Goal: Navigation & Orientation: Find specific page/section

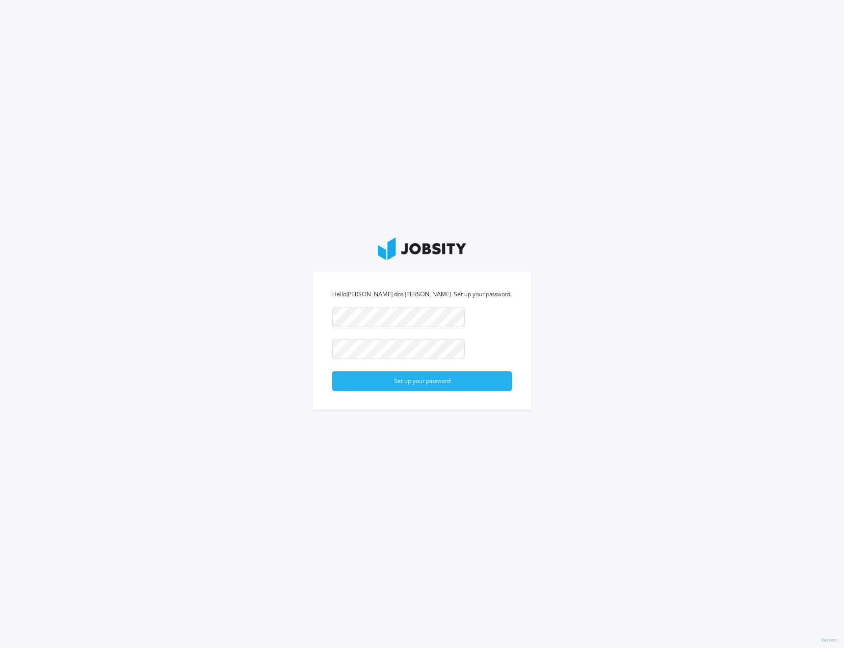
click at [452, 388] on div "Set up your password" at bounding box center [422, 382] width 179 height 20
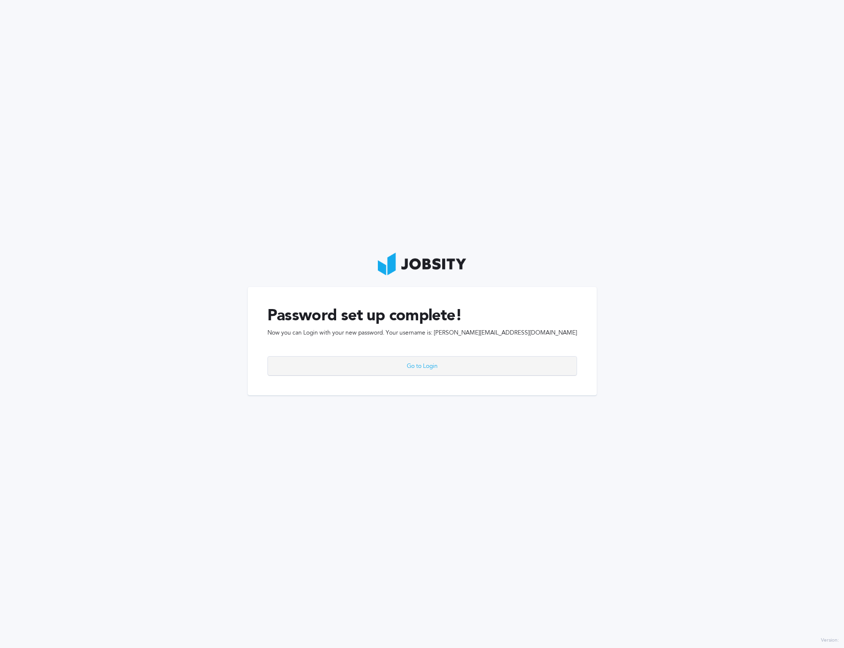
click at [456, 362] on div "Go to Login" at bounding box center [422, 367] width 308 height 20
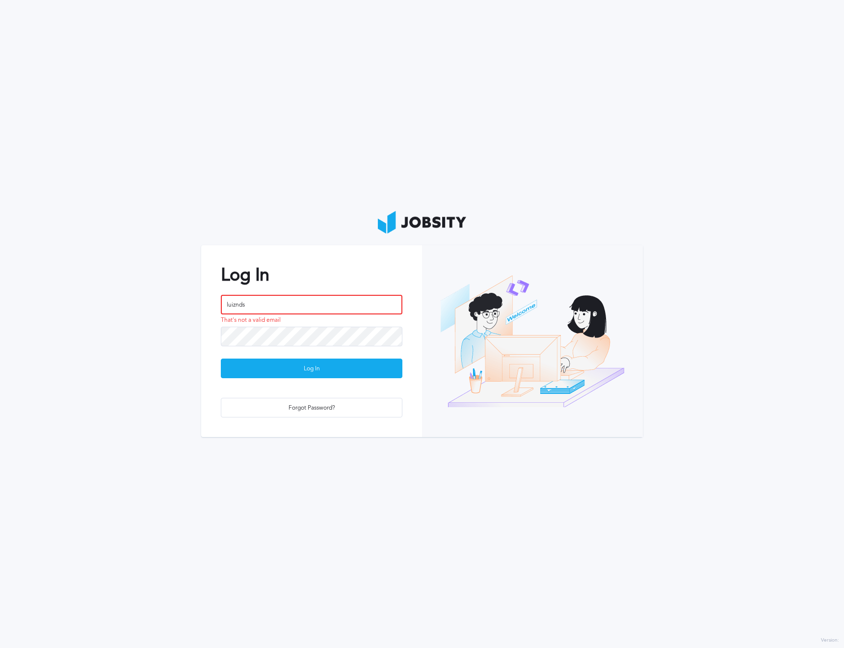
click at [270, 307] on input "luiznds" at bounding box center [311, 305] width 181 height 20
click at [257, 301] on input "luiznds" at bounding box center [311, 305] width 181 height 20
paste input ".[EMAIL_ADDRESS][DOMAIN_NAME]"
type input "[PERSON_NAME][EMAIL_ADDRESS][DOMAIN_NAME]"
click at [259, 365] on div "Log In" at bounding box center [311, 369] width 180 height 20
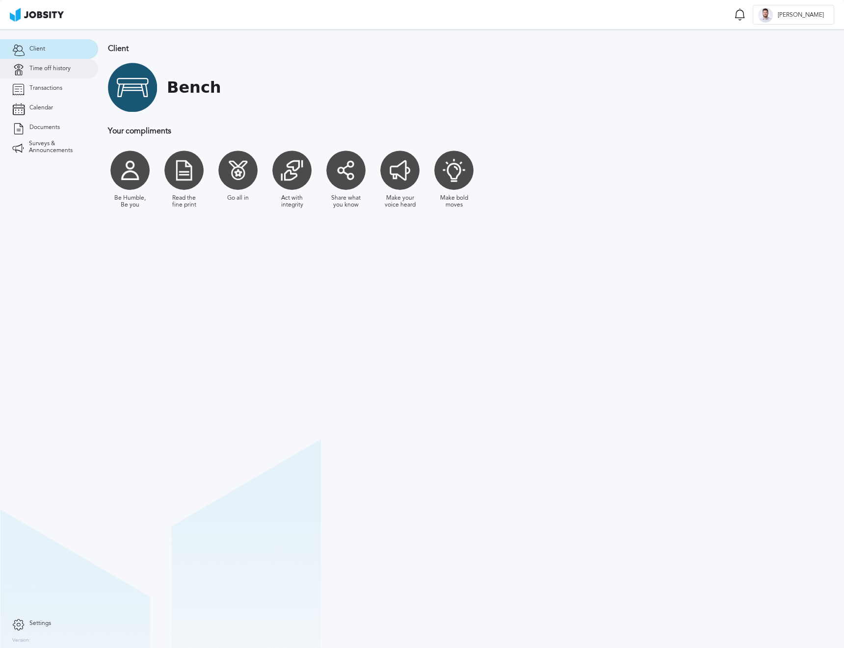
click at [62, 73] on link "Time off history" at bounding box center [49, 69] width 98 height 20
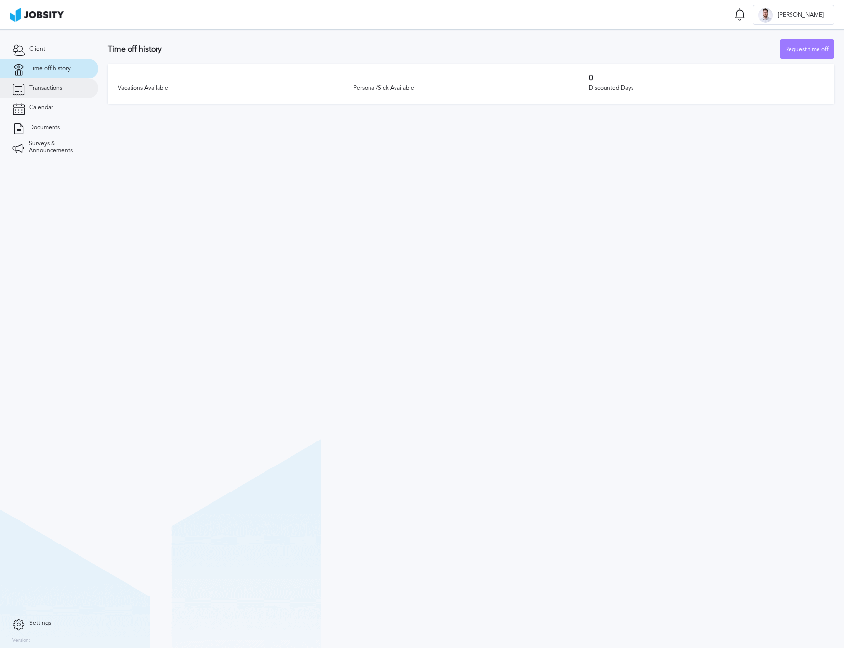
click at [61, 91] on span "Transactions" at bounding box center [45, 88] width 33 height 7
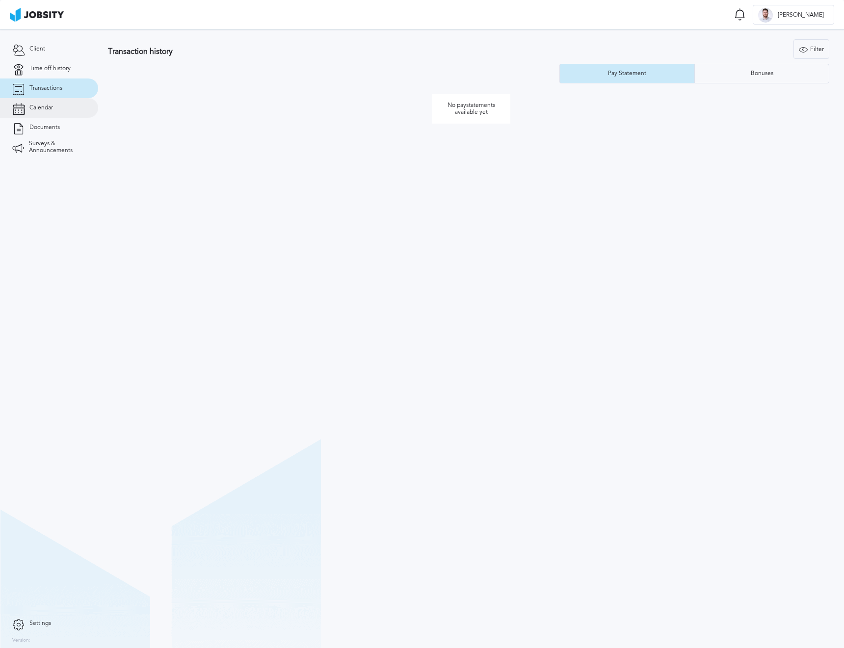
click at [59, 108] on link "Calendar" at bounding box center [49, 108] width 98 height 20
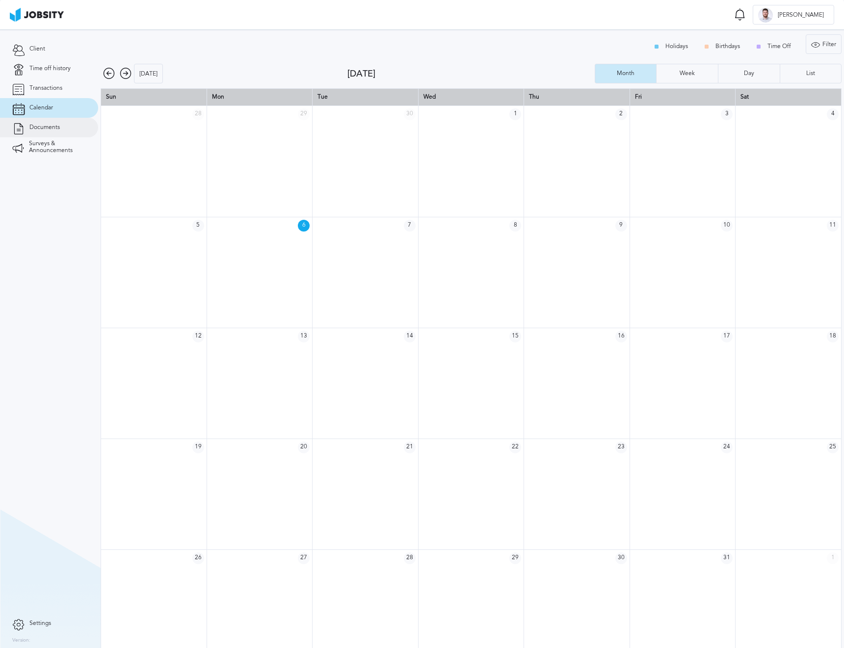
click at [59, 124] on span "Documents" at bounding box center [44, 127] width 30 height 7
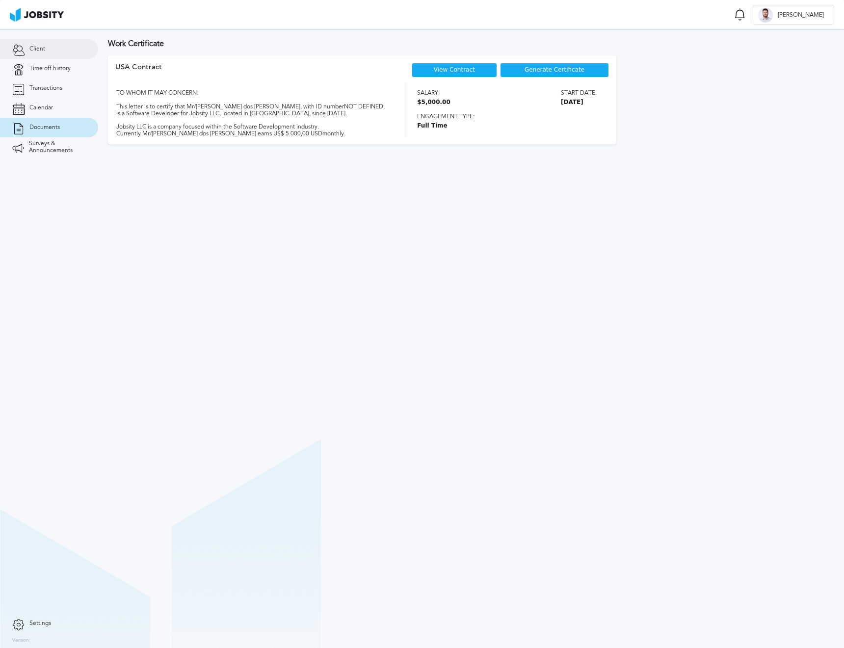
click at [38, 55] on link "Client" at bounding box center [49, 49] width 98 height 20
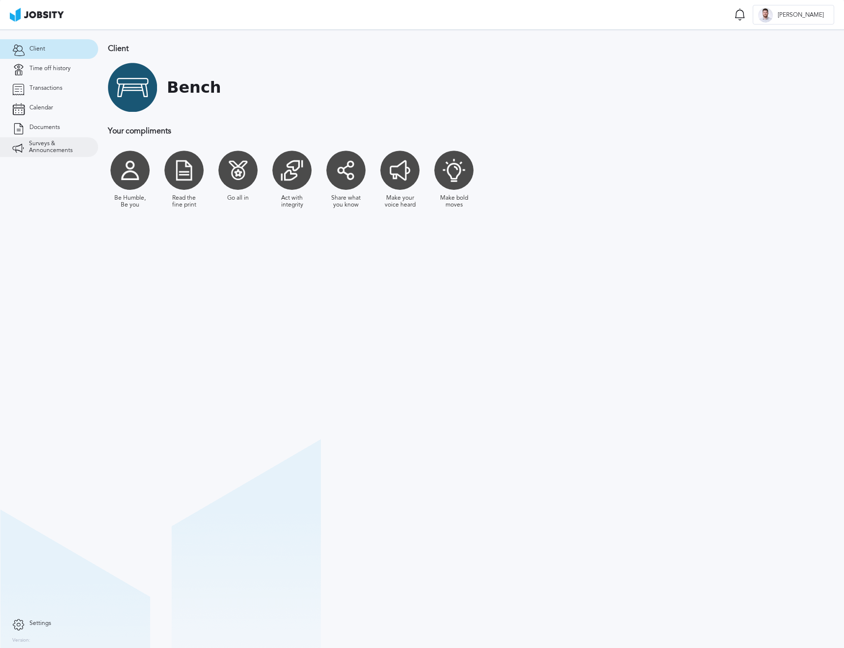
click at [64, 151] on span "Surveys & Announcements" at bounding box center [57, 147] width 57 height 14
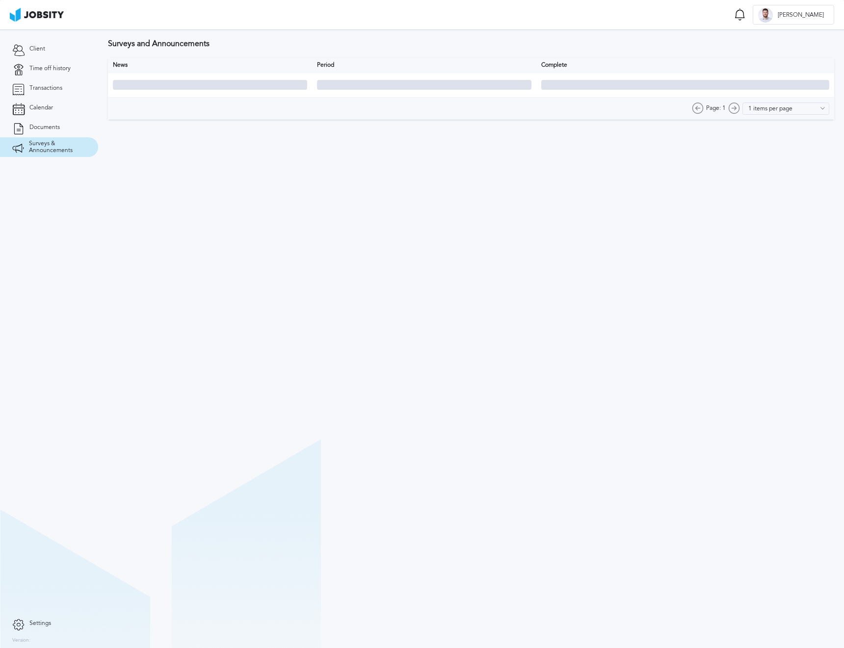
type input "10 items per page"
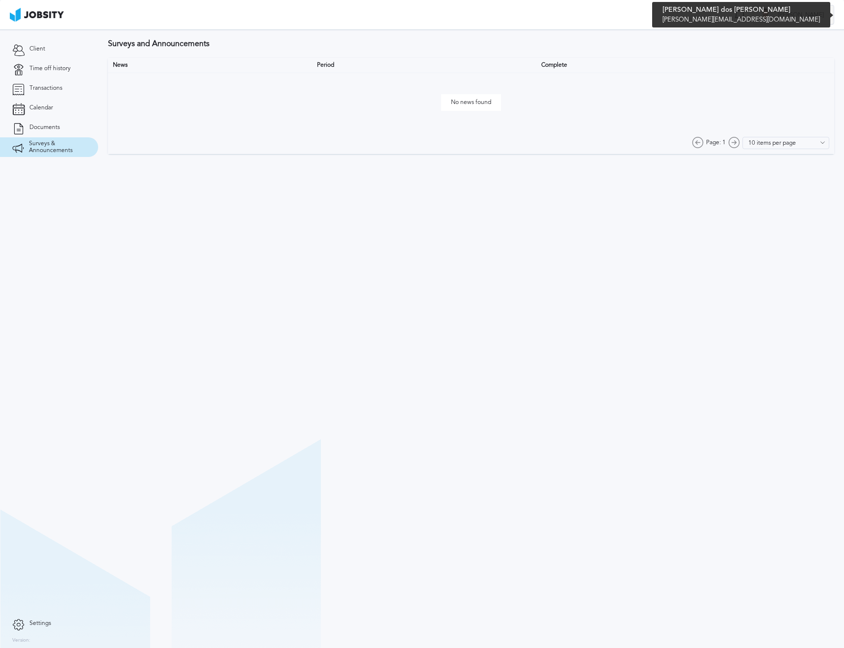
click at [817, 20] on div "[PERSON_NAME]" at bounding box center [793, 15] width 80 height 20
drag, startPoint x: 668, startPoint y: 225, endPoint x: 683, endPoint y: 144, distance: 81.8
click at [667, 224] on div "Log Out" at bounding box center [422, 324] width 844 height 648
